Goal: Task Accomplishment & Management: Complete application form

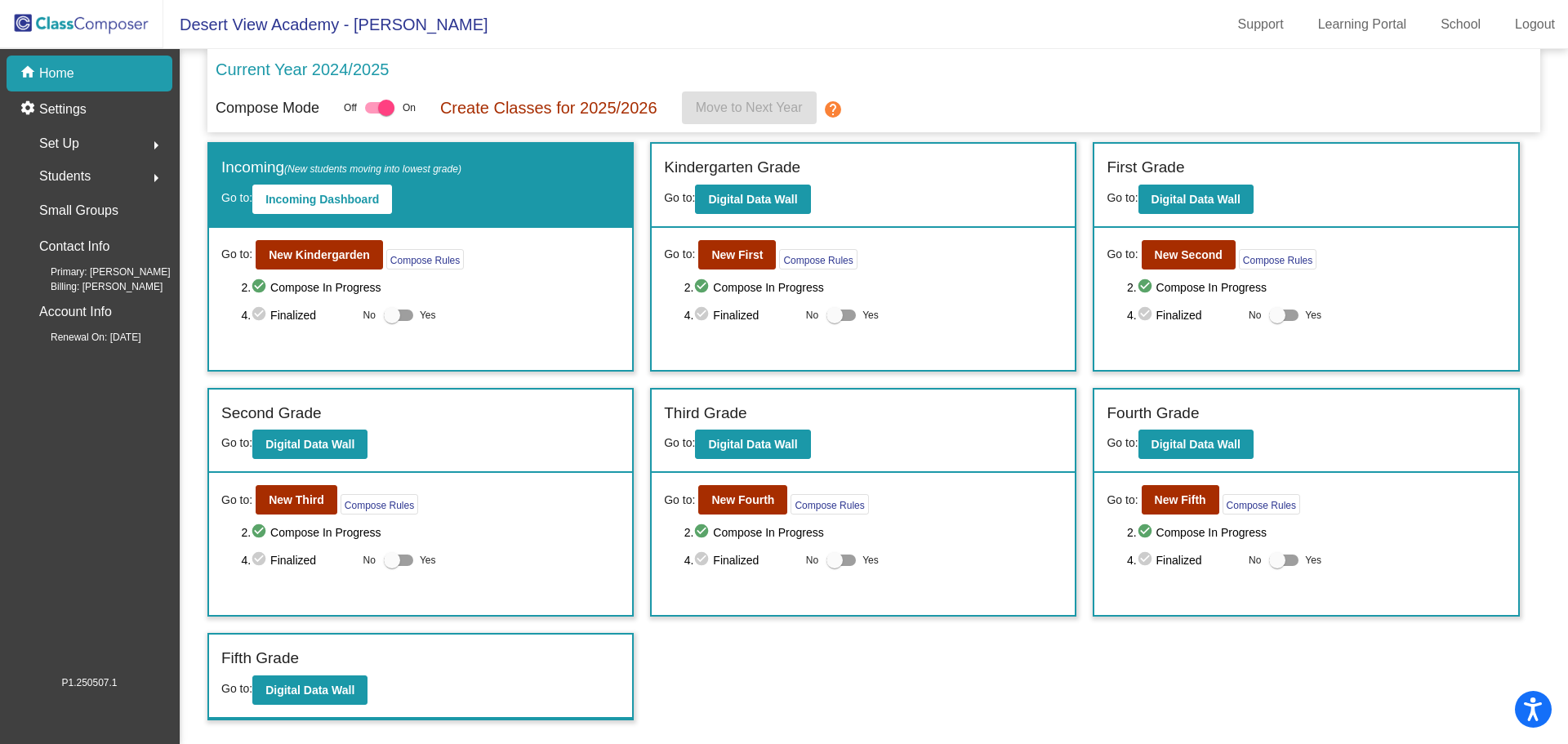
click at [108, 31] on img at bounding box center [82, 23] width 164 height 48
click at [114, 33] on img at bounding box center [82, 23] width 164 height 48
click at [113, 28] on img at bounding box center [82, 23] width 164 height 48
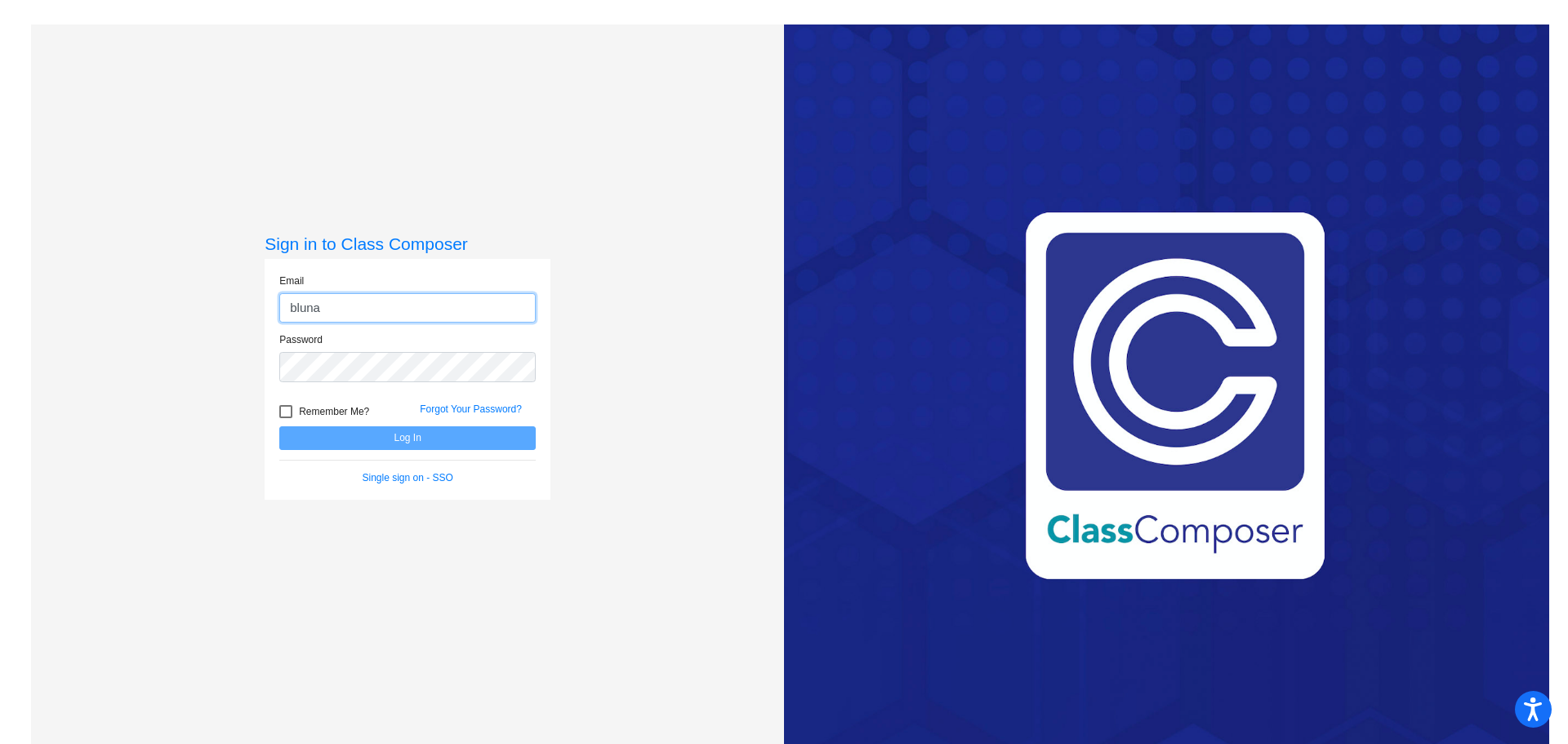
type input "[EMAIL_ADDRESS][DOMAIN_NAME]"
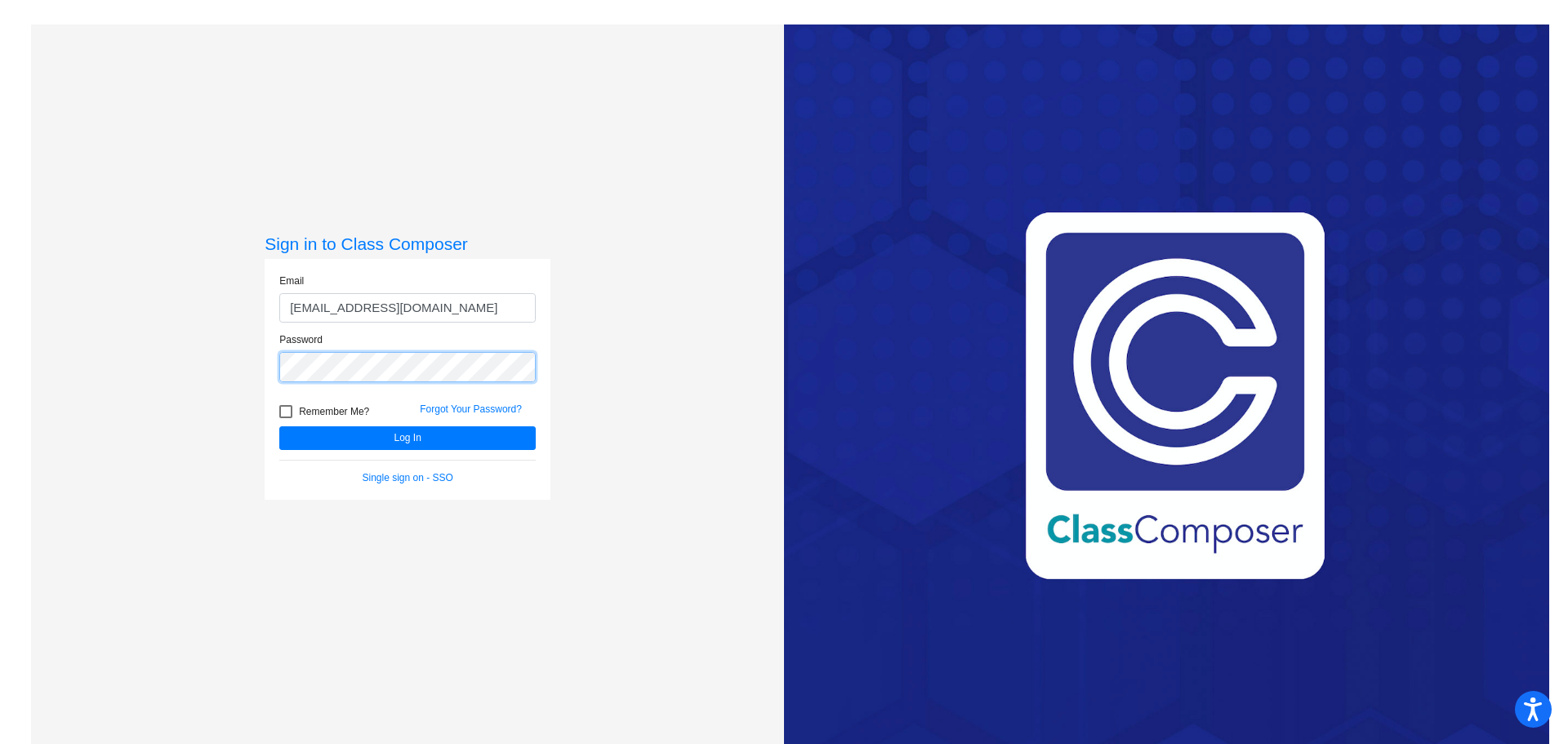
click at [279, 426] on button "Log In" at bounding box center [407, 438] width 257 height 23
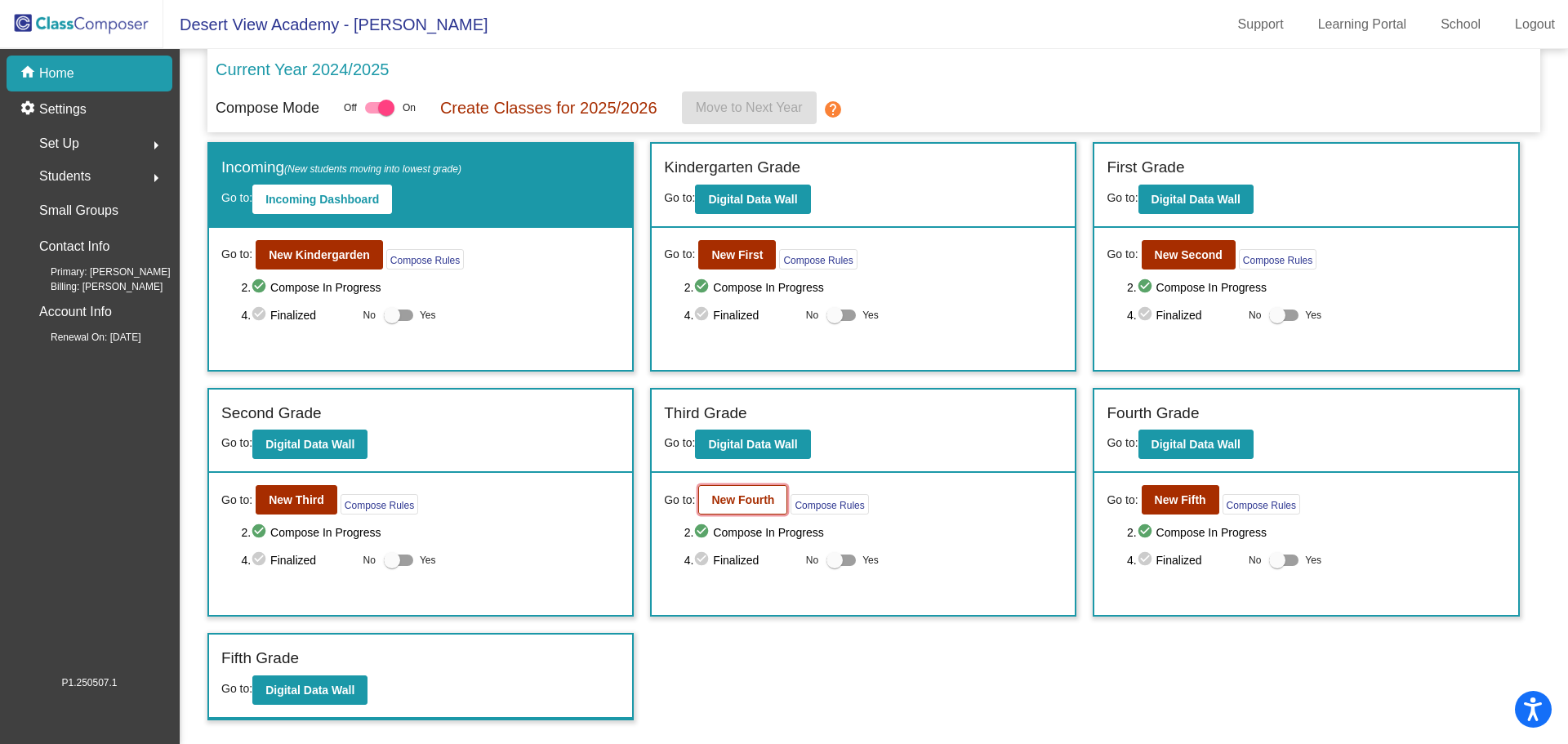
click at [734, 499] on b "New Fourth" at bounding box center [742, 499] width 63 height 13
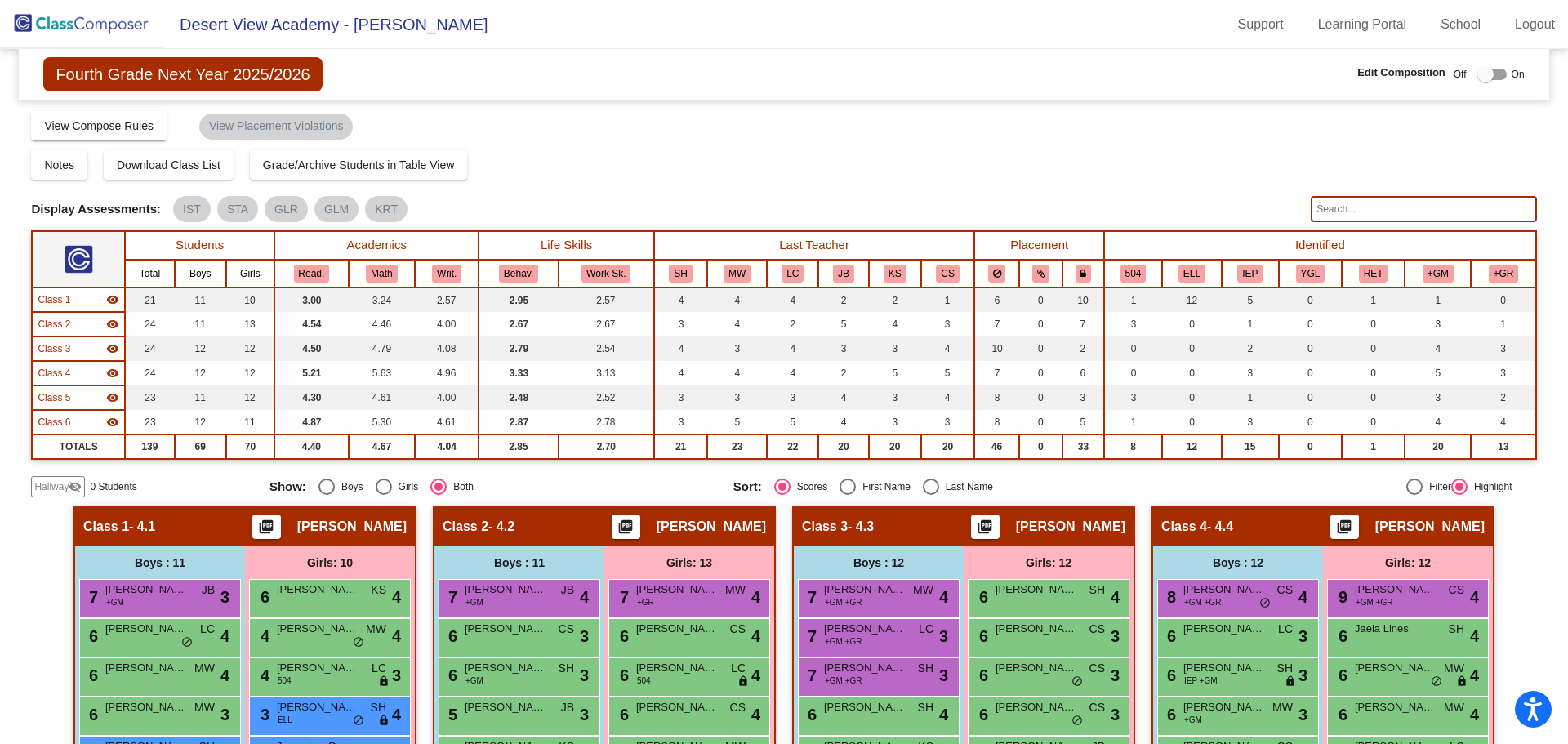
click at [57, 486] on span "Hallway" at bounding box center [50, 486] width 34 height 15
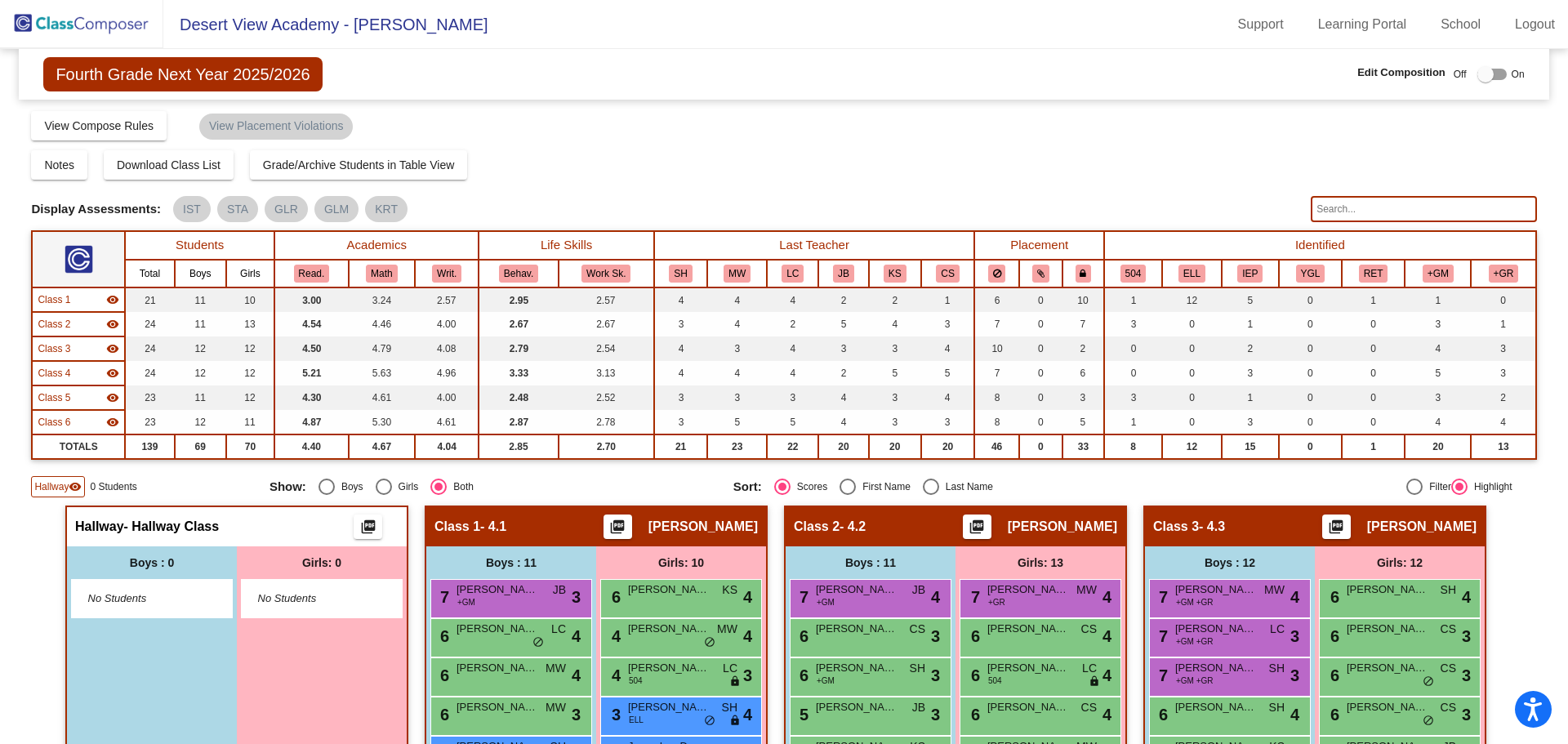
click at [69, 485] on mat-icon "visibility" at bounding box center [75, 486] width 13 height 13
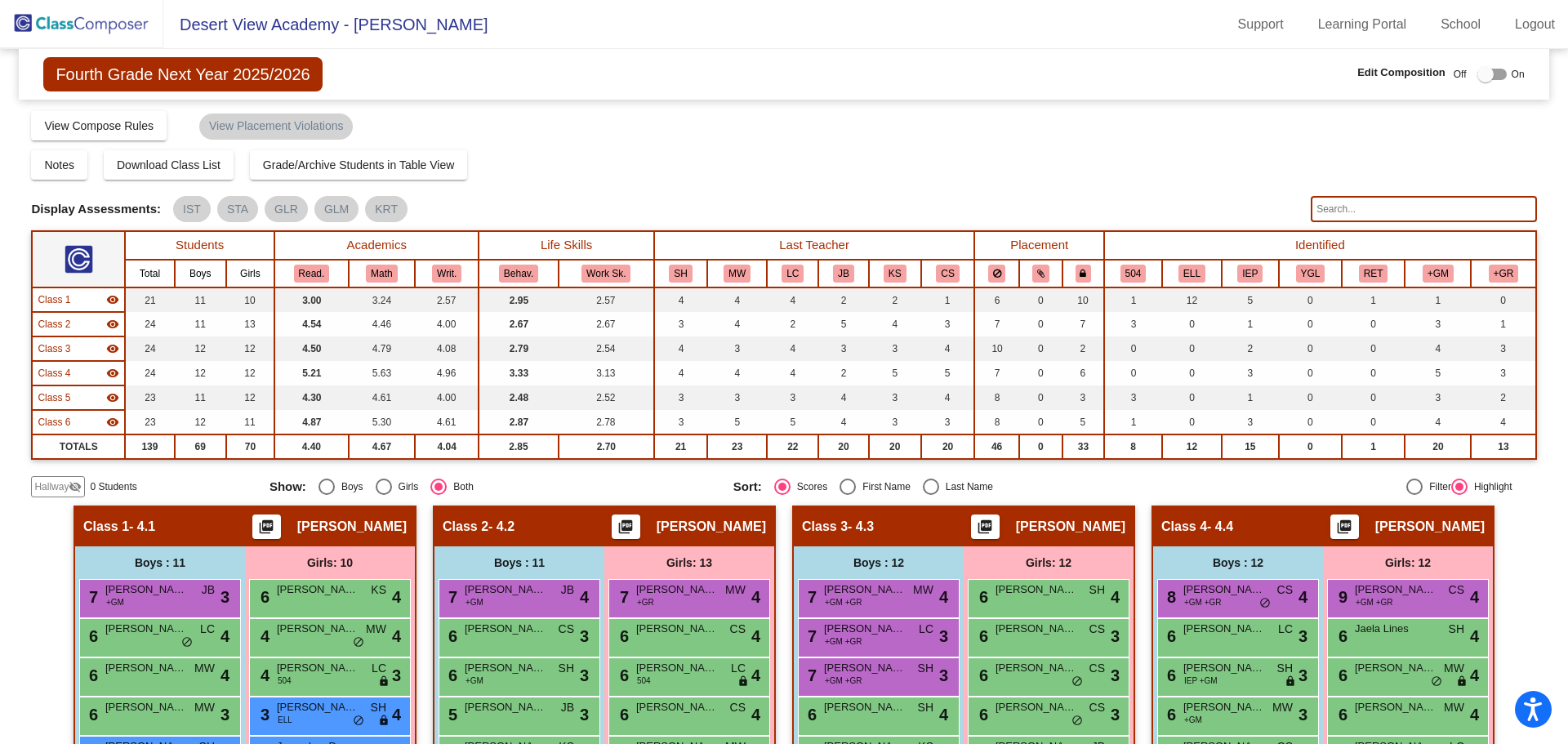
click at [69, 485] on mat-icon "visibility_off" at bounding box center [75, 486] width 13 height 13
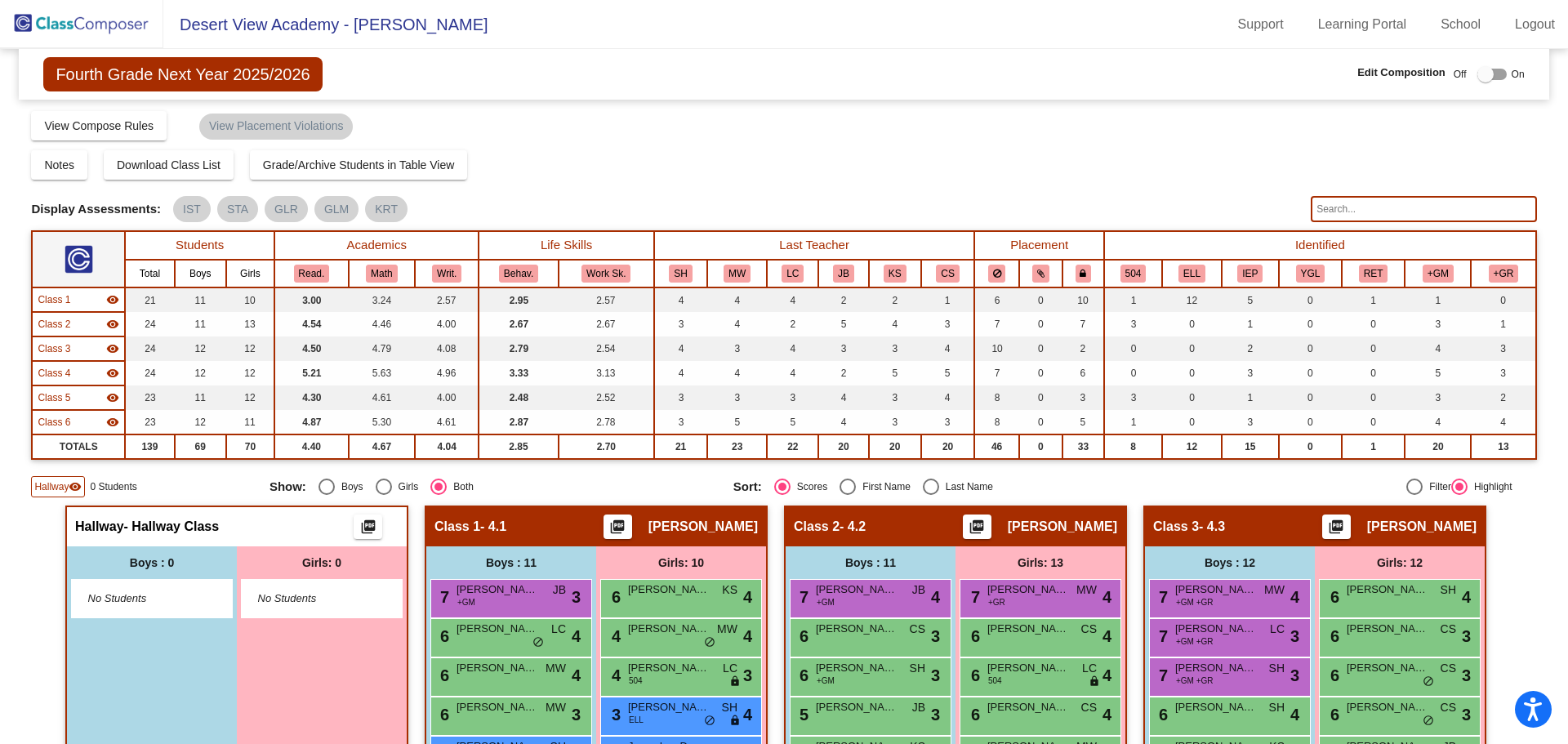
click at [69, 485] on mat-icon "visibility" at bounding box center [75, 486] width 13 height 13
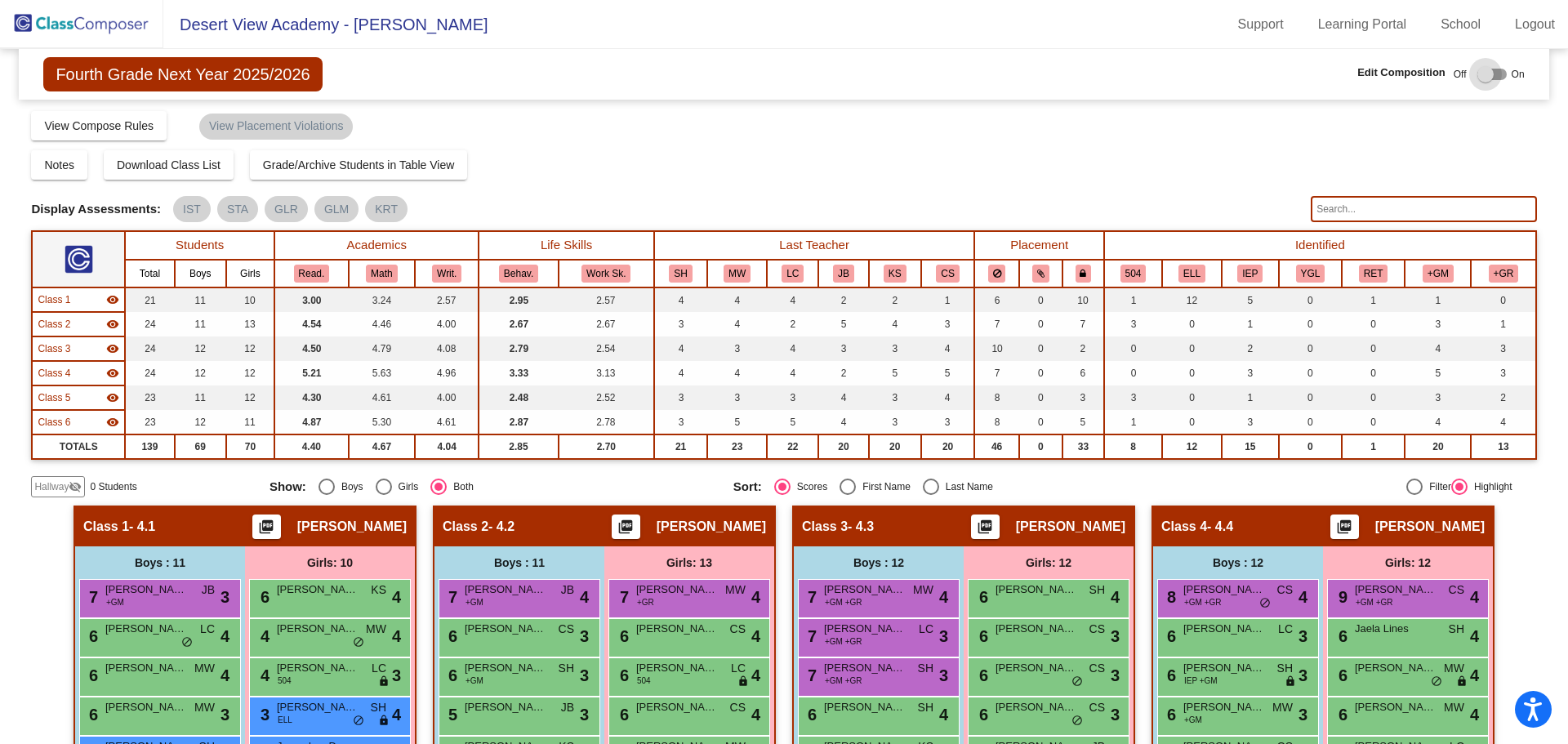
click at [1478, 76] on div at bounding box center [1485, 74] width 17 height 17
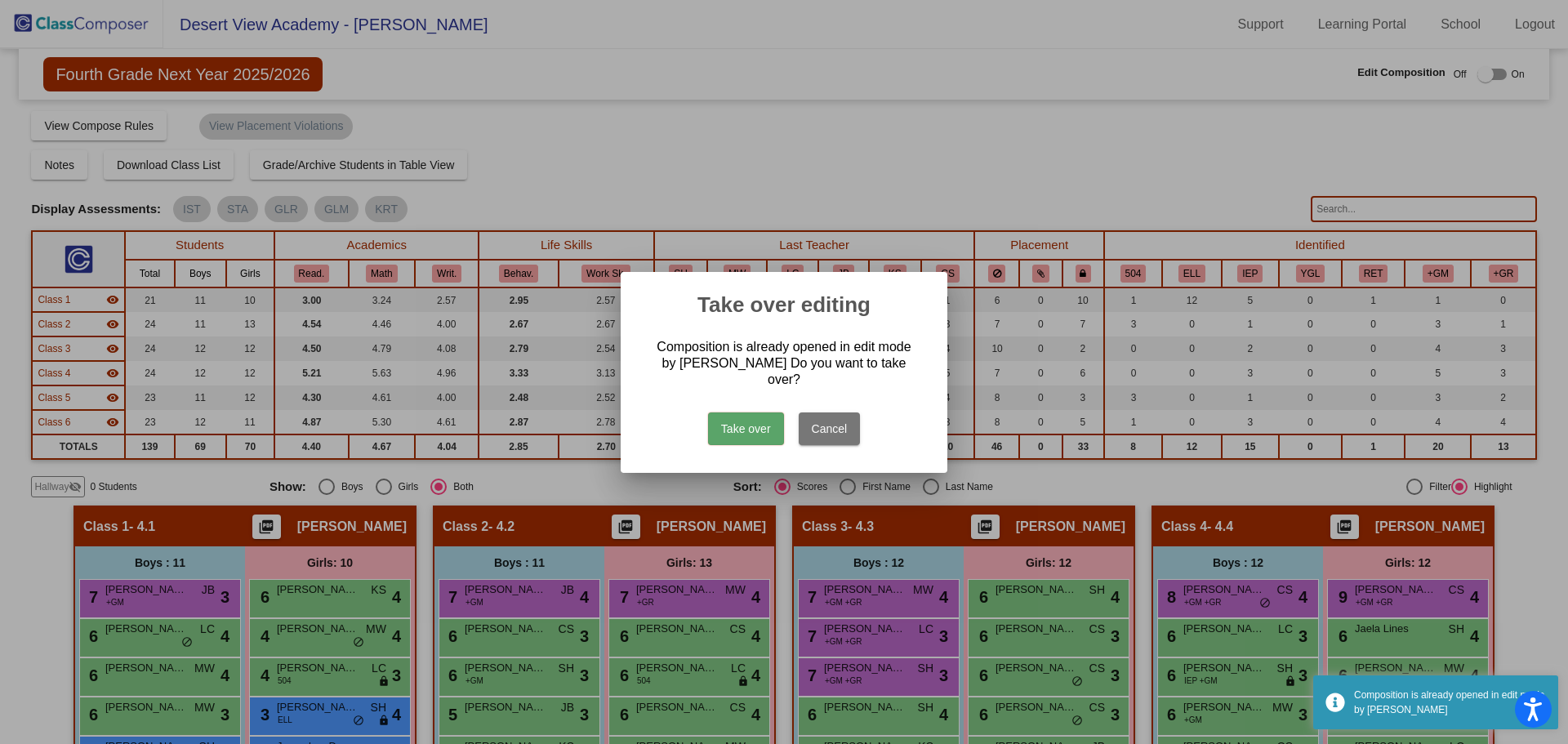
click at [744, 413] on button "Take over" at bounding box center [746, 429] width 76 height 33
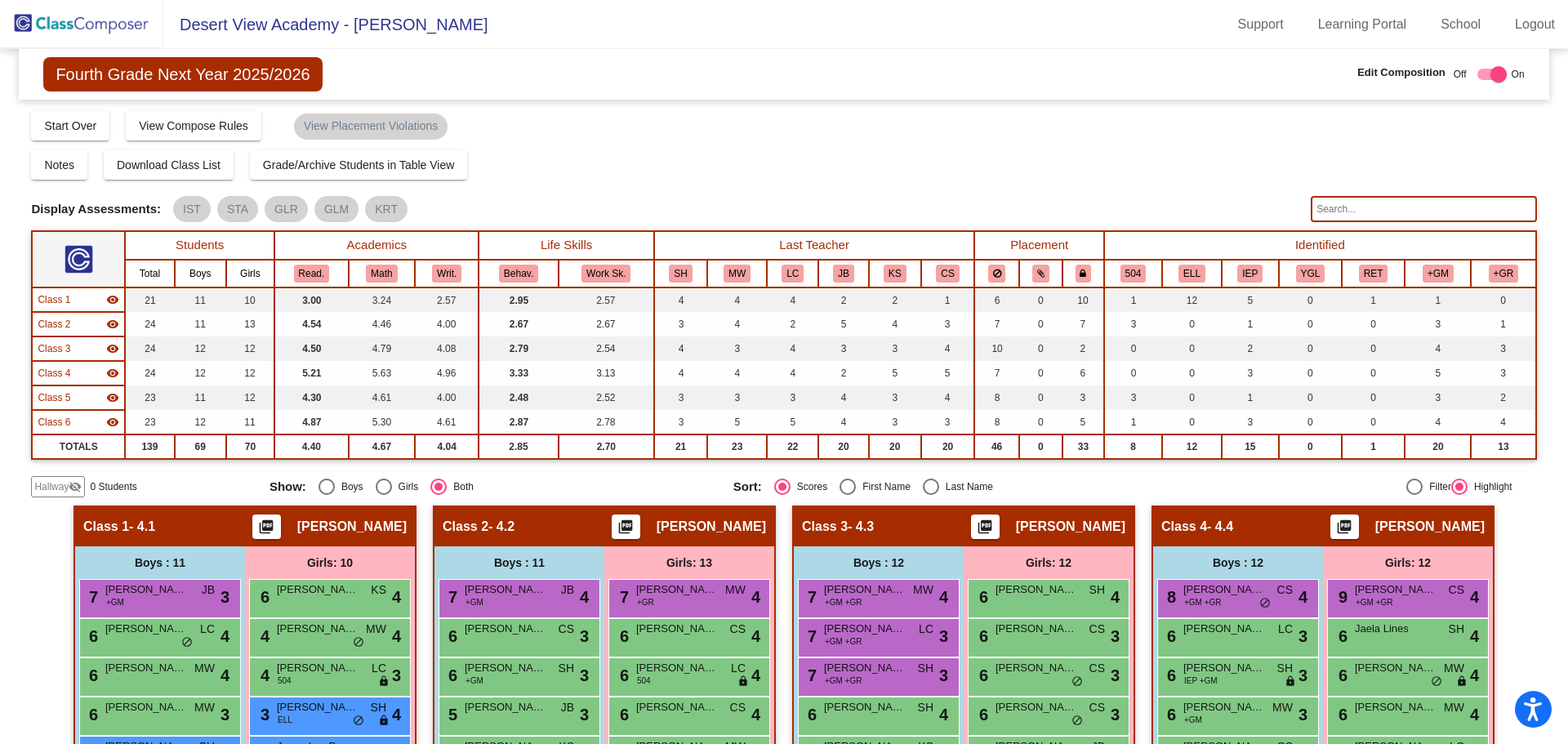
click at [53, 486] on span "Hallway" at bounding box center [50, 486] width 34 height 15
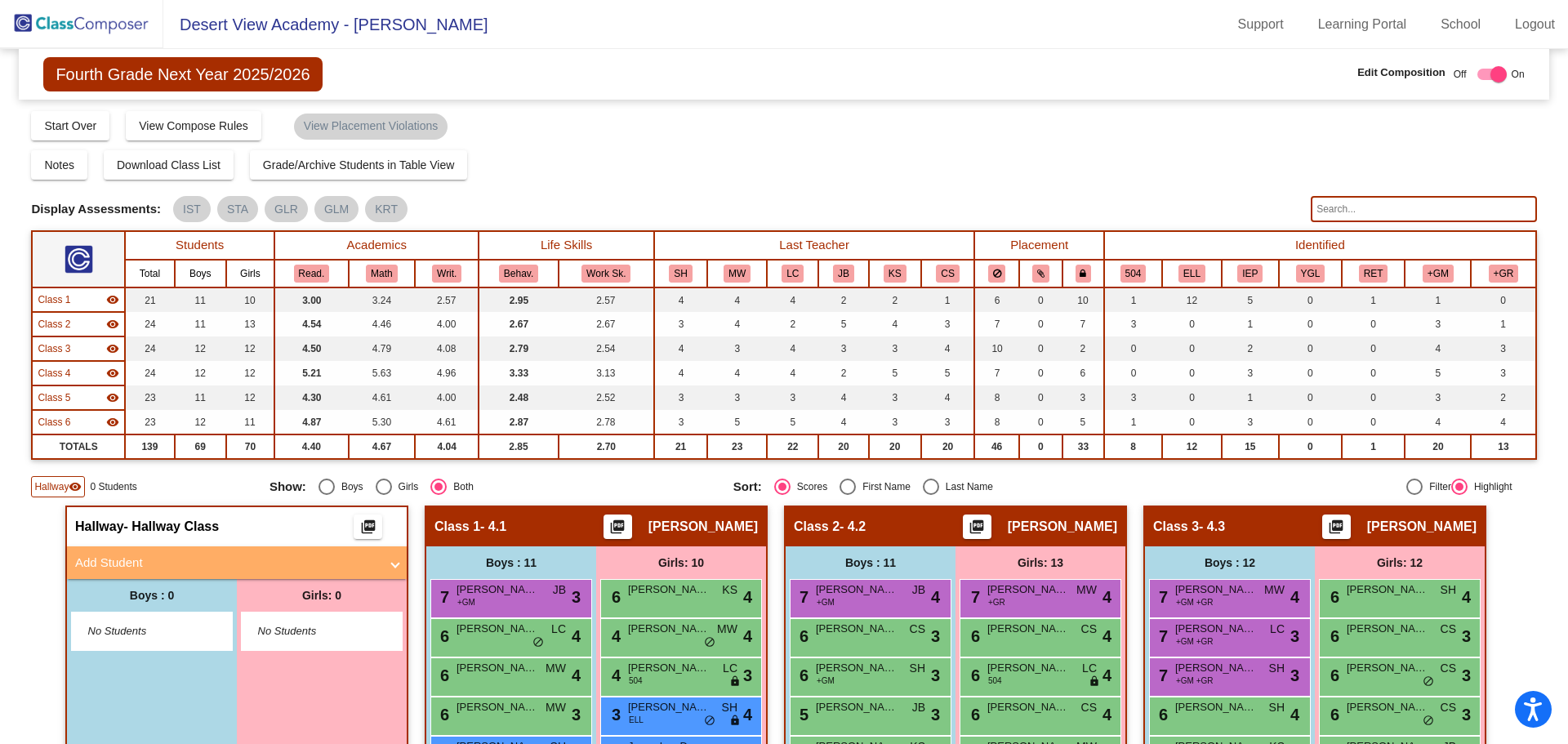
click at [106, 568] on mat-panel-title "Add Student" at bounding box center [226, 563] width 304 height 19
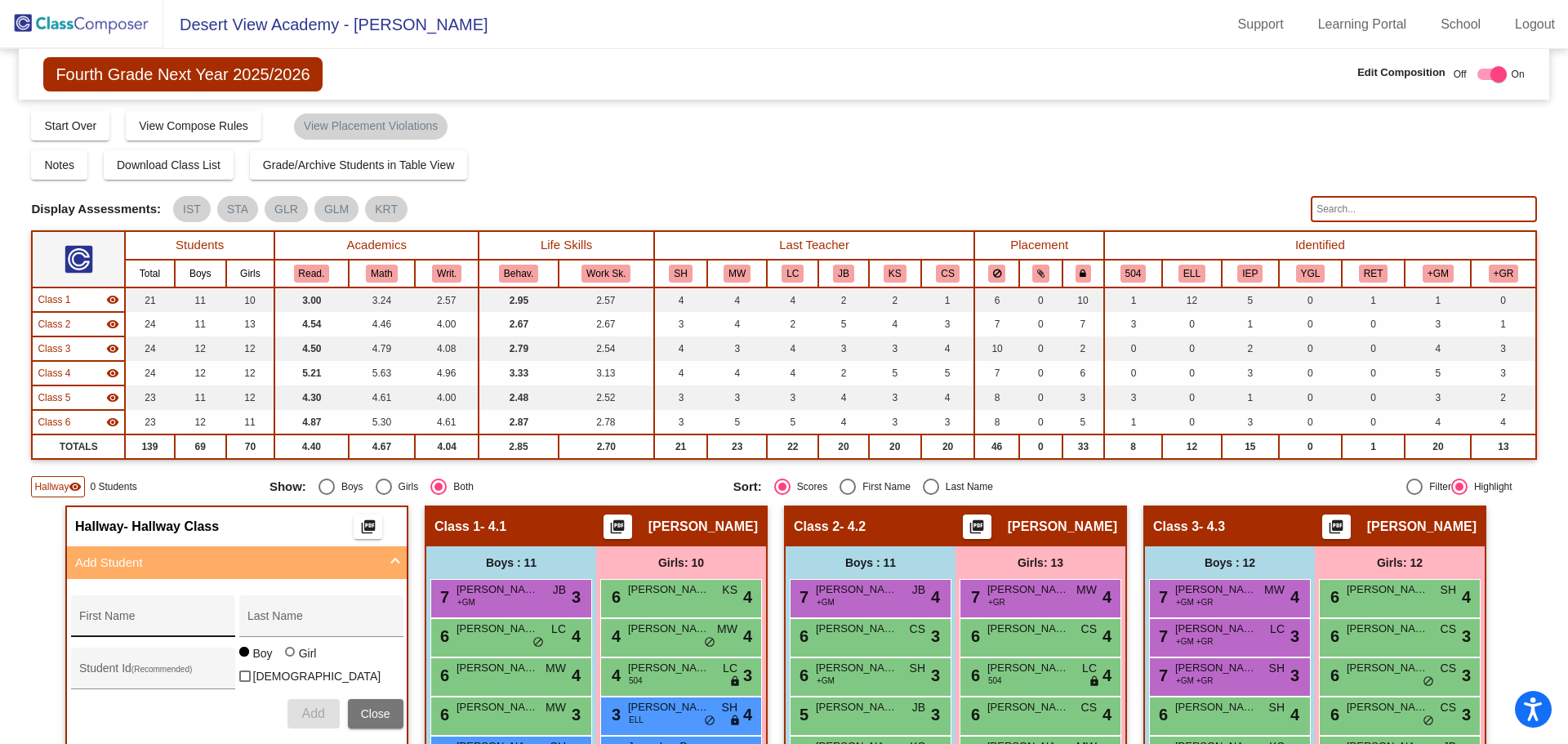
click at [130, 610] on div "First Name" at bounding box center [152, 621] width 147 height 33
type input "Hansel"
click at [348, 611] on div "Last Name" at bounding box center [320, 621] width 147 height 33
type input "Lugo Villapudua"
click at [315, 708] on span "Add" at bounding box center [312, 714] width 23 height 14
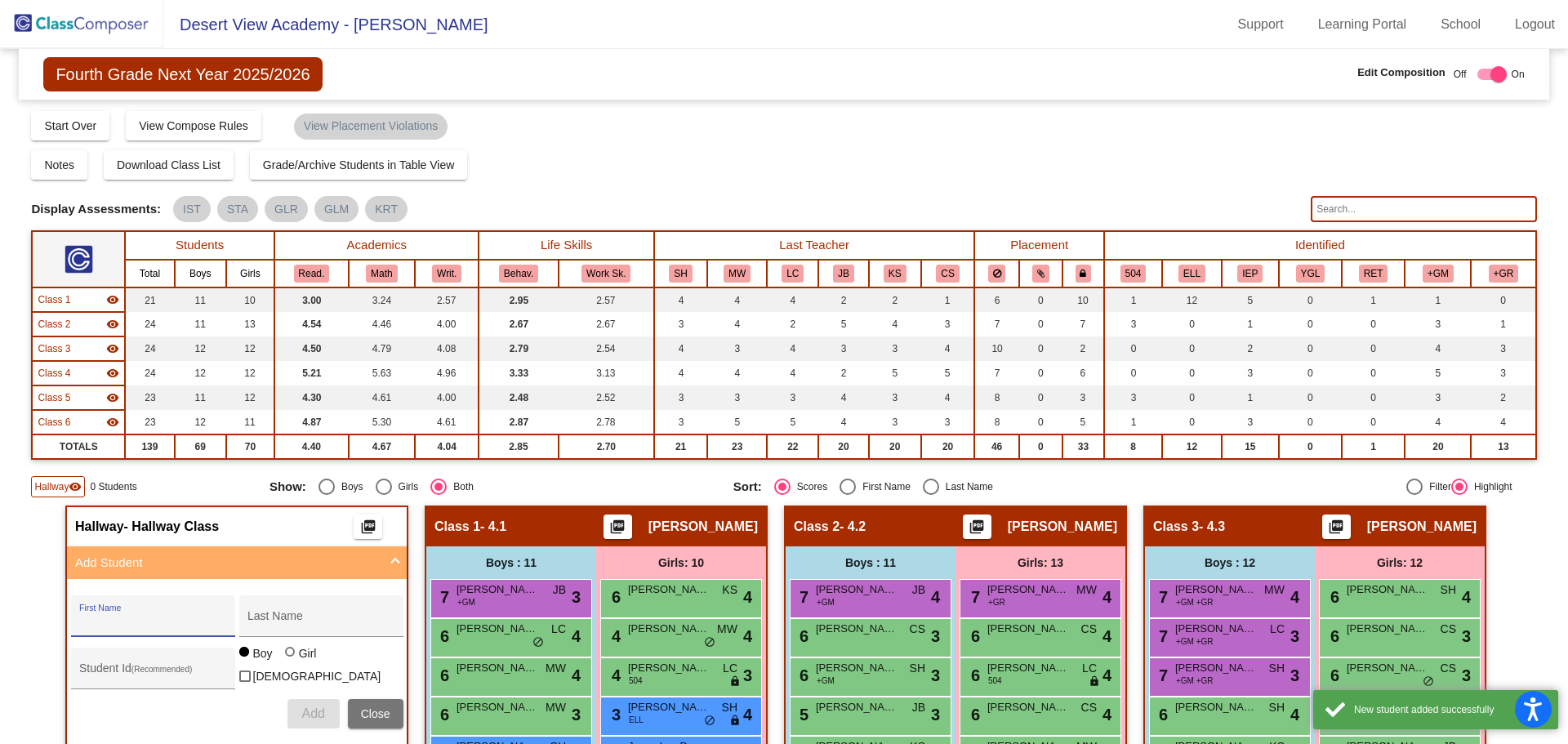
scroll to position [164, 0]
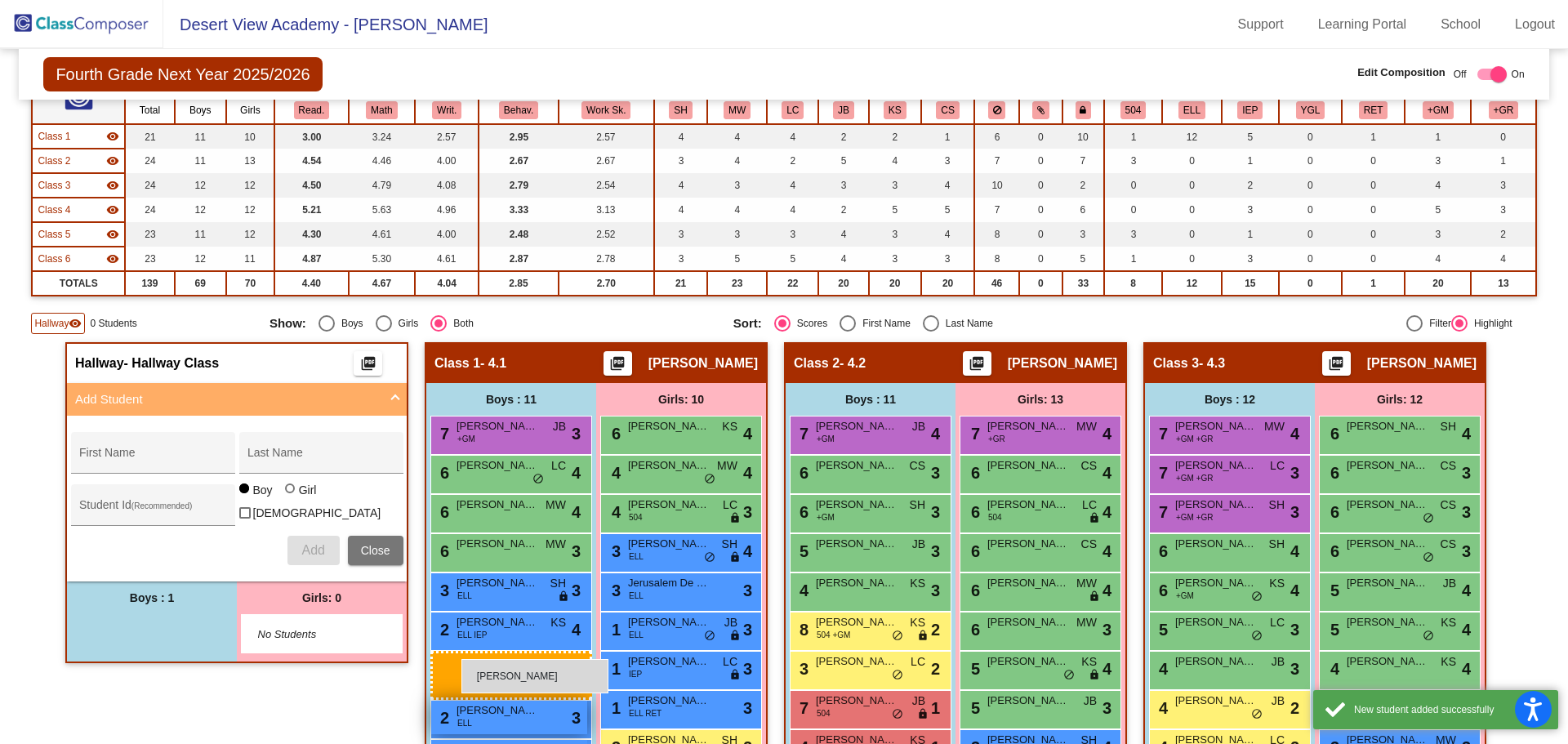
drag, startPoint x: 185, startPoint y: 641, endPoint x: 460, endPoint y: 659, distance: 275.6
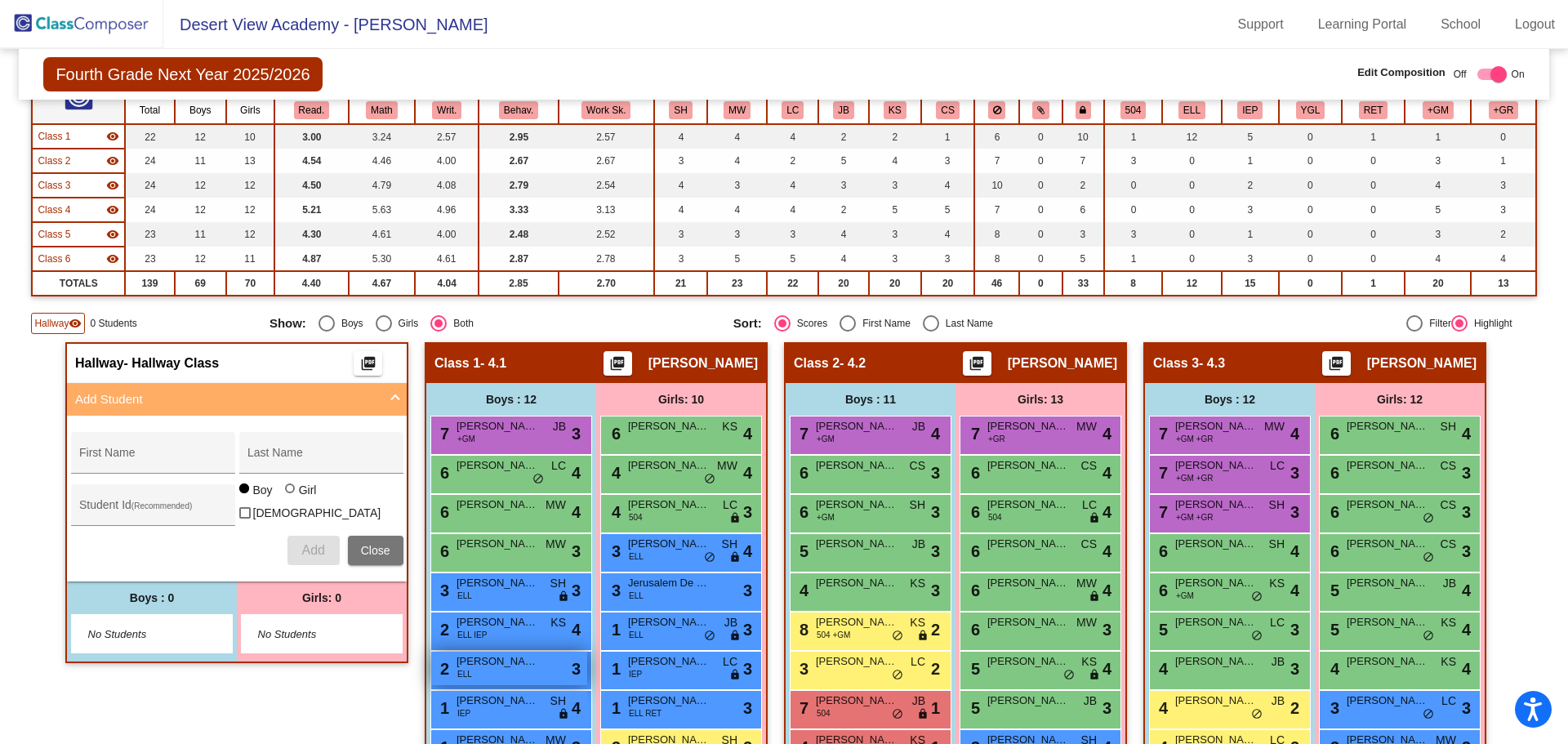
scroll to position [0, 0]
